Goal: Information Seeking & Learning: Check status

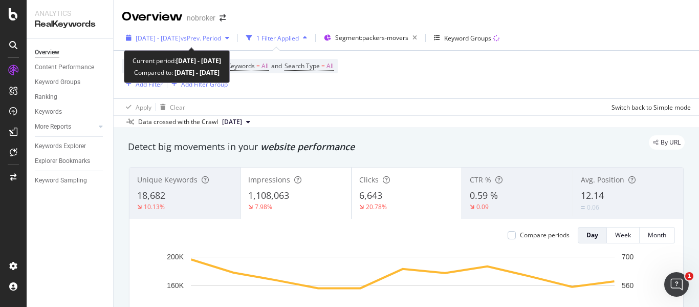
click at [221, 35] on span "vs Prev. Period" at bounding box center [201, 38] width 40 height 9
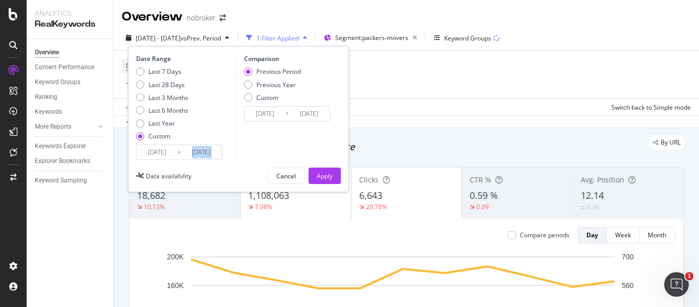
click at [211, 159] on div "[DATE] Navigate forward to interact with the calendar and select a date. Press …" at bounding box center [179, 151] width 86 height 15
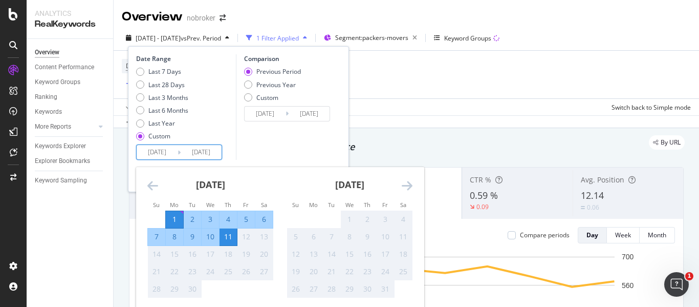
click at [211, 159] on input "[DATE]" at bounding box center [201, 152] width 41 height 14
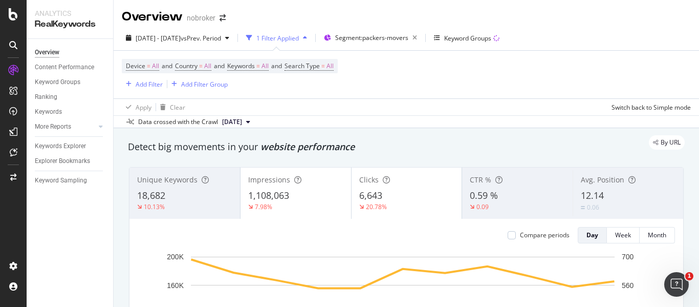
click at [417, 60] on div "Device = All and Country = All and Keywords = All and Search Type = All Add Fil…" at bounding box center [406, 75] width 569 height 48
